Goal: Navigation & Orientation: Find specific page/section

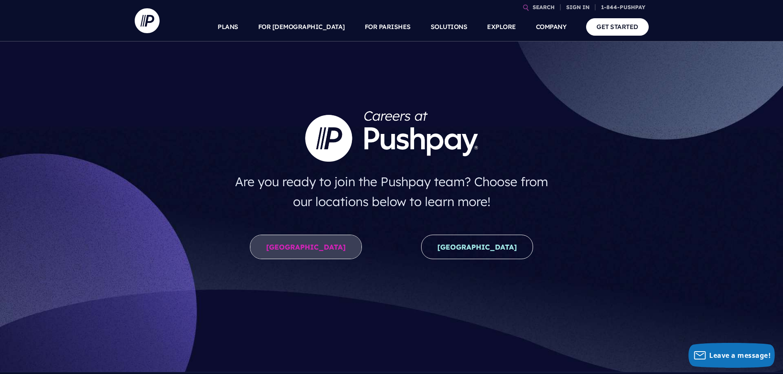
click at [295, 247] on link "United States" at bounding box center [306, 246] width 112 height 24
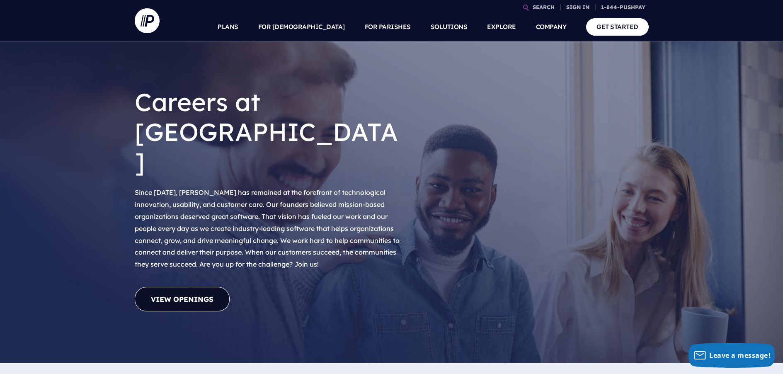
click at [190, 287] on link "View Openings" at bounding box center [182, 299] width 95 height 24
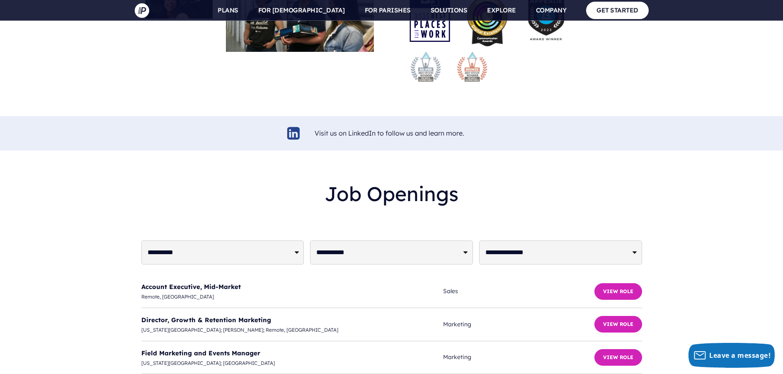
scroll to position [1916, 0]
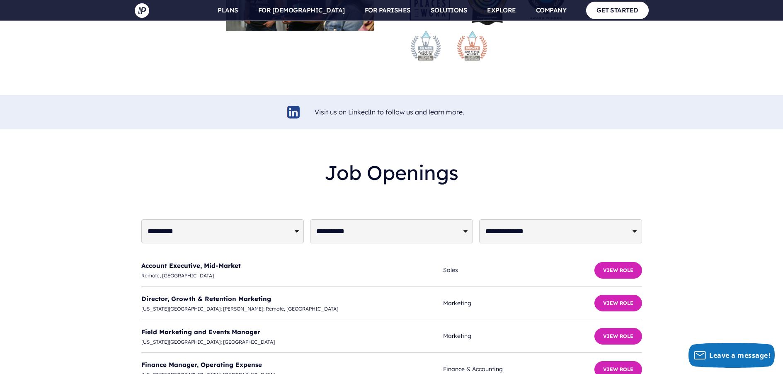
select select "**********"
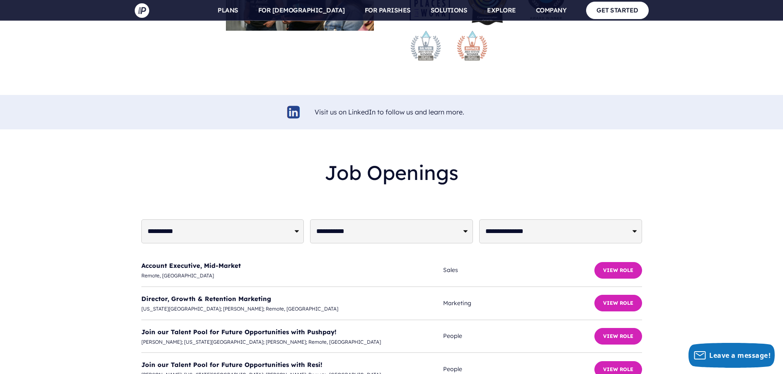
click at [528, 191] on div at bounding box center [391, 197] width 500 height 13
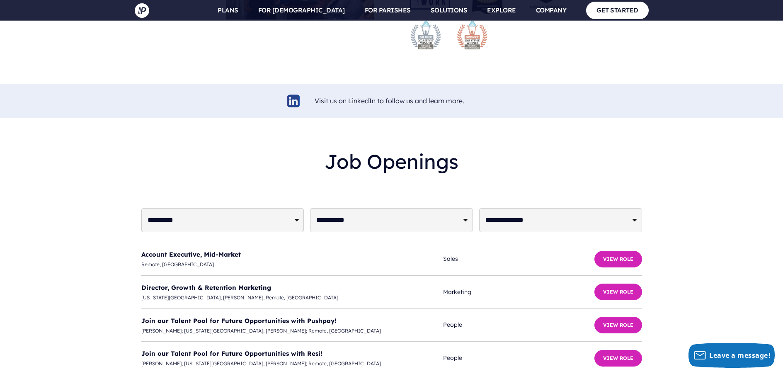
scroll to position [1992, 0]
